Goal: Book appointment/travel/reservation

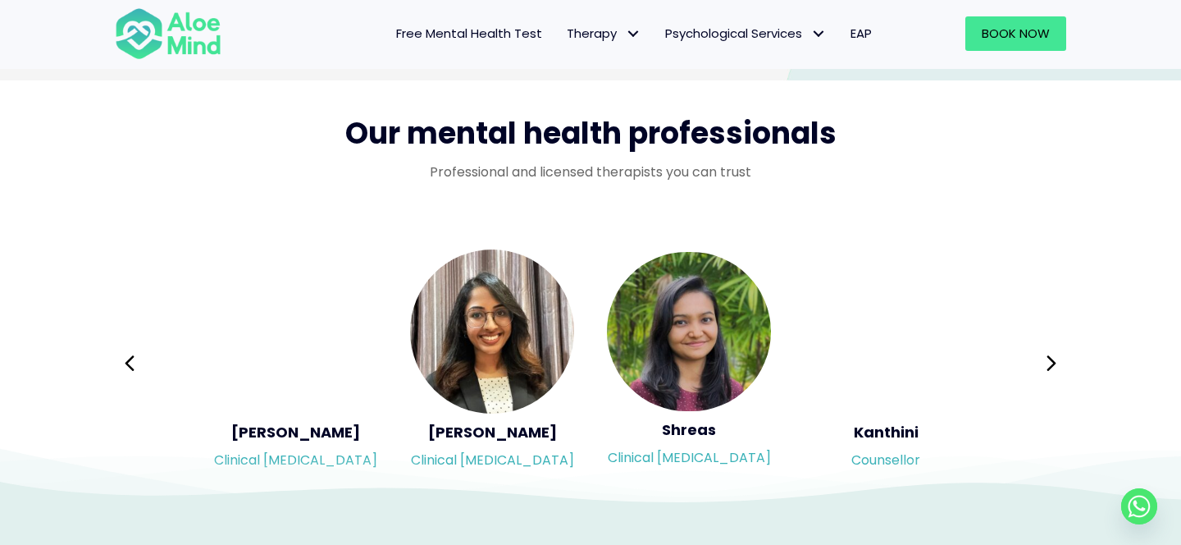
scroll to position [2650, 0]
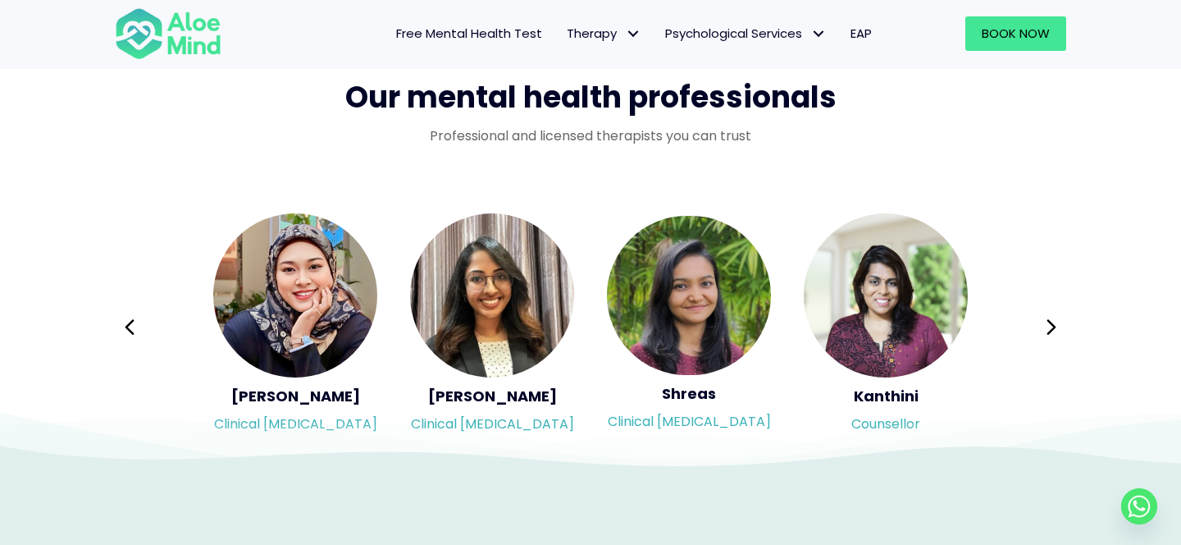
click at [285, 387] on icon at bounding box center [590, 428] width 1181 height 82
click at [299, 314] on img "Slide 3 of 3" at bounding box center [295, 295] width 164 height 164
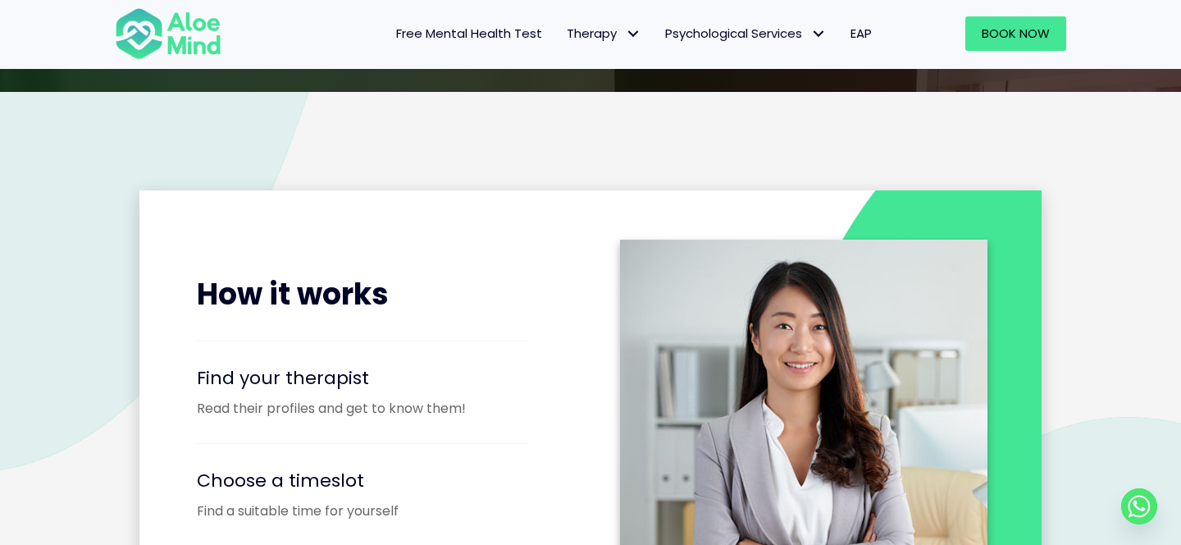
scroll to position [1343, 0]
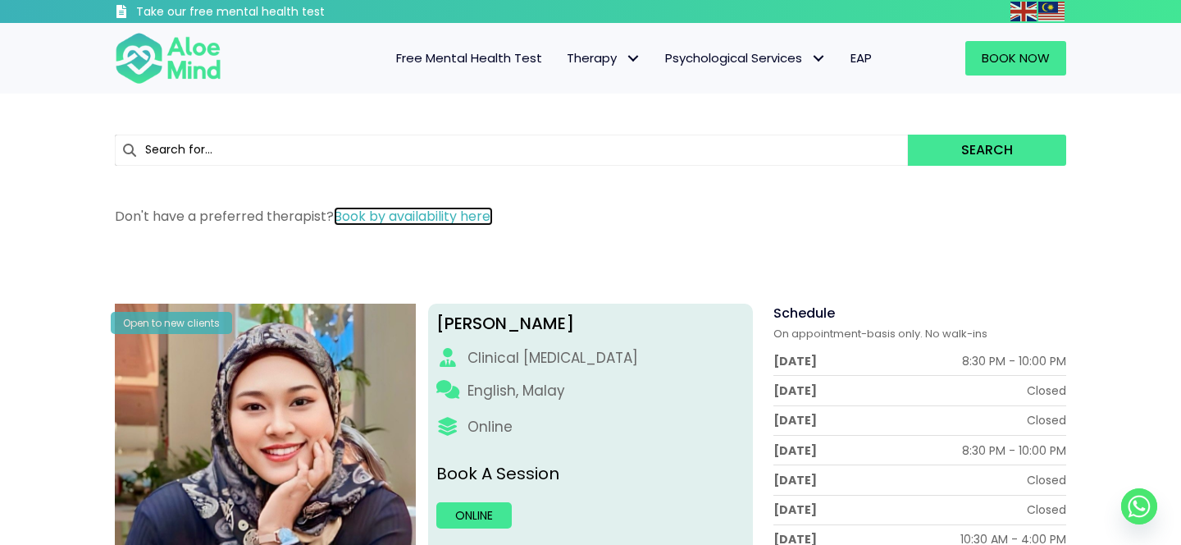
click at [376, 217] on link "Book by availability here." at bounding box center [413, 216] width 159 height 19
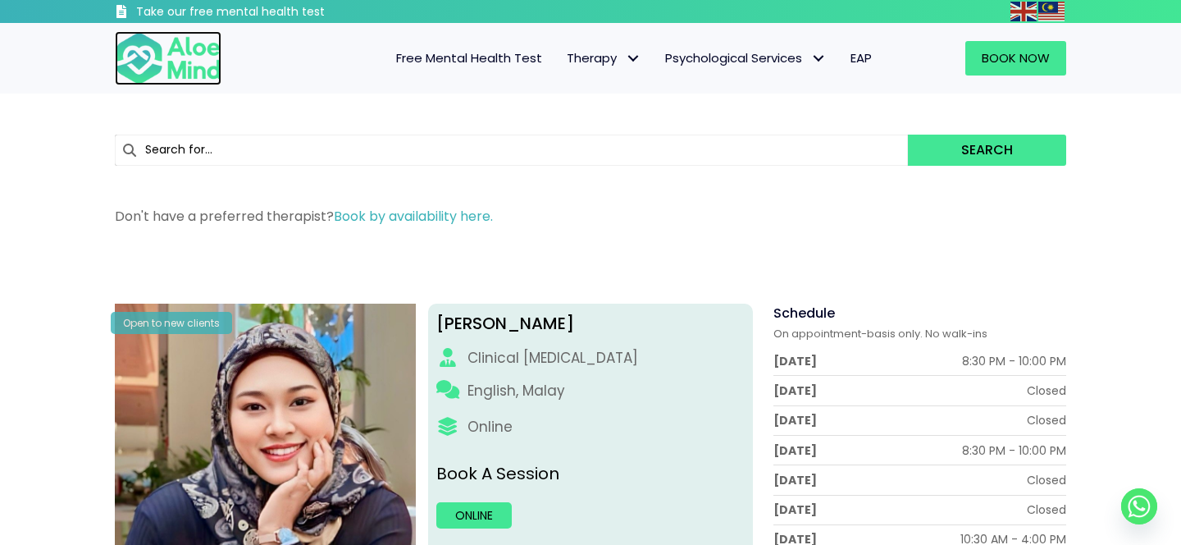
click at [180, 66] on img at bounding box center [168, 58] width 107 height 54
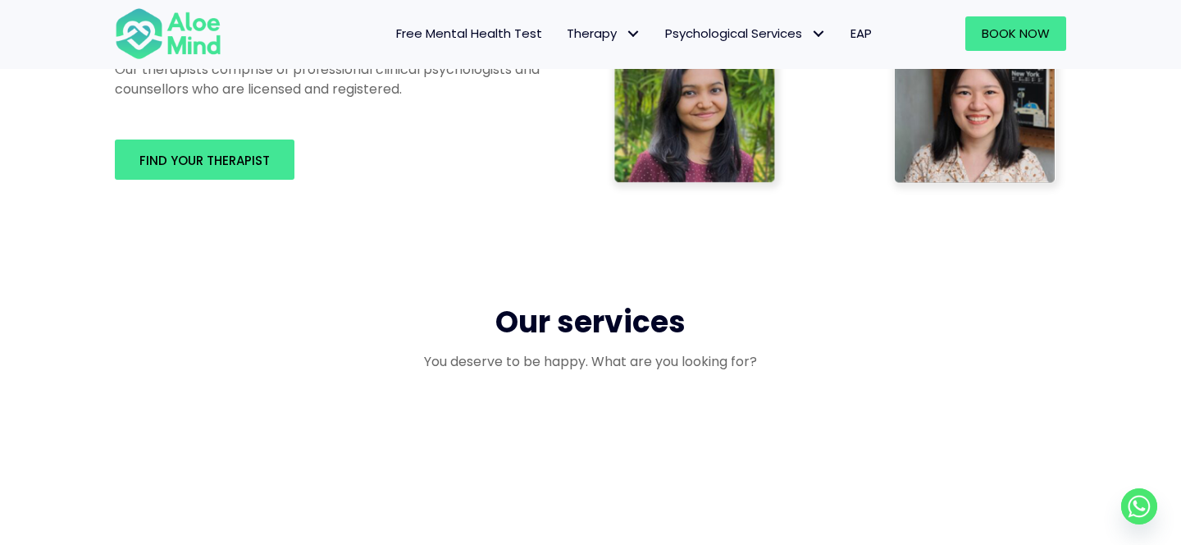
scroll to position [1131, 0]
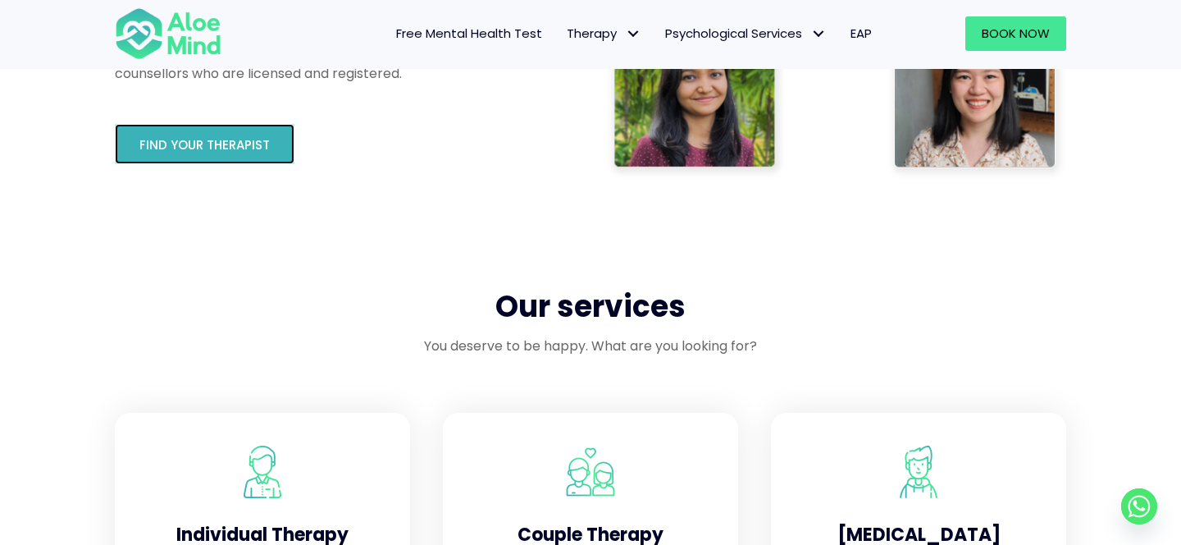
click at [222, 134] on link "Find your therapist" at bounding box center [205, 144] width 180 height 40
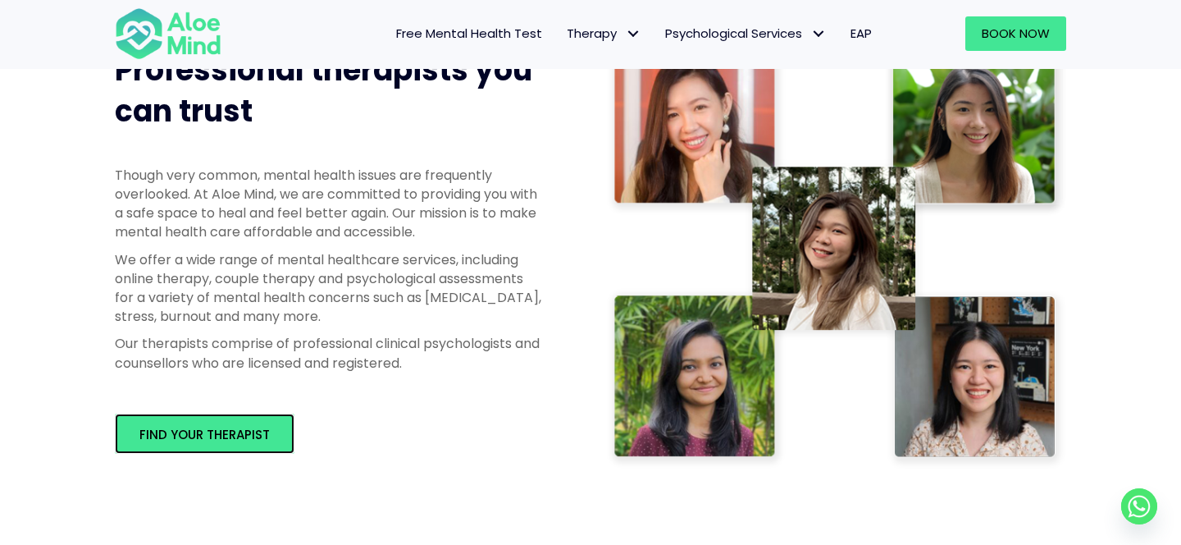
scroll to position [843, 0]
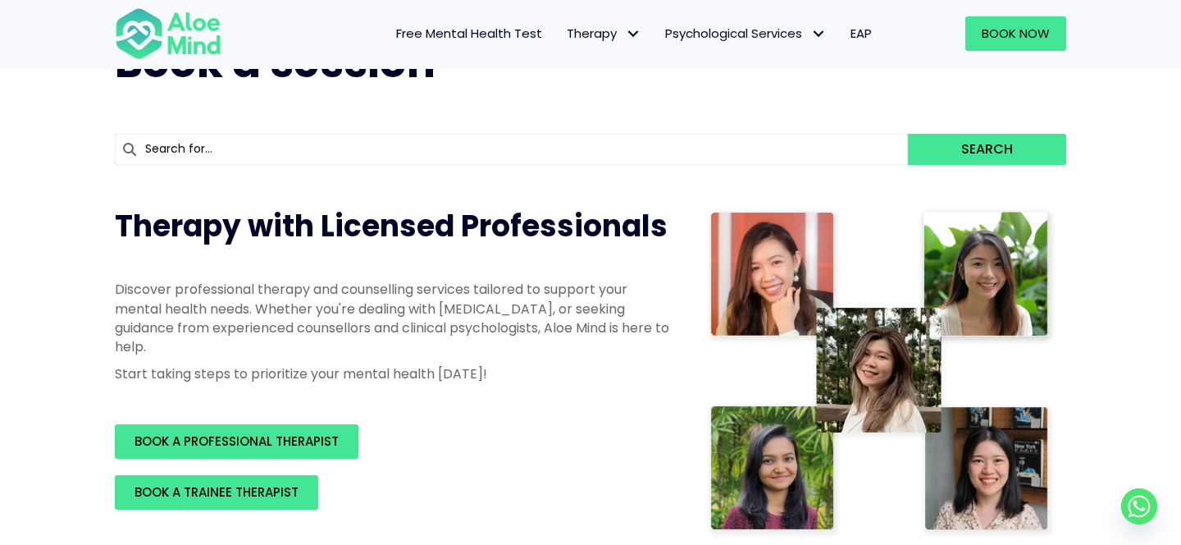
scroll to position [76, 0]
